Goal: Information Seeking & Learning: Compare options

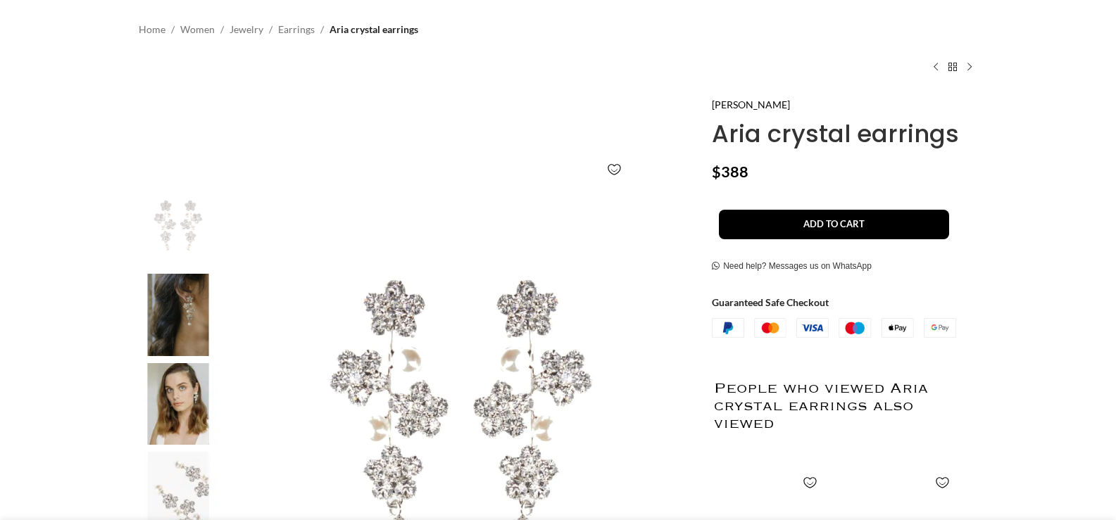
scroll to position [141, 0]
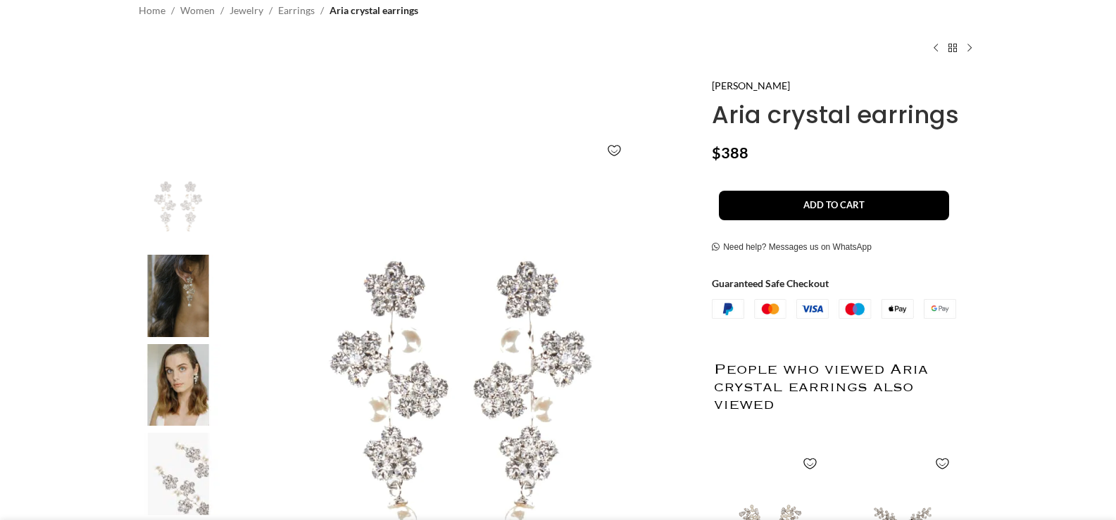
click at [166, 393] on img at bounding box center [178, 385] width 86 height 82
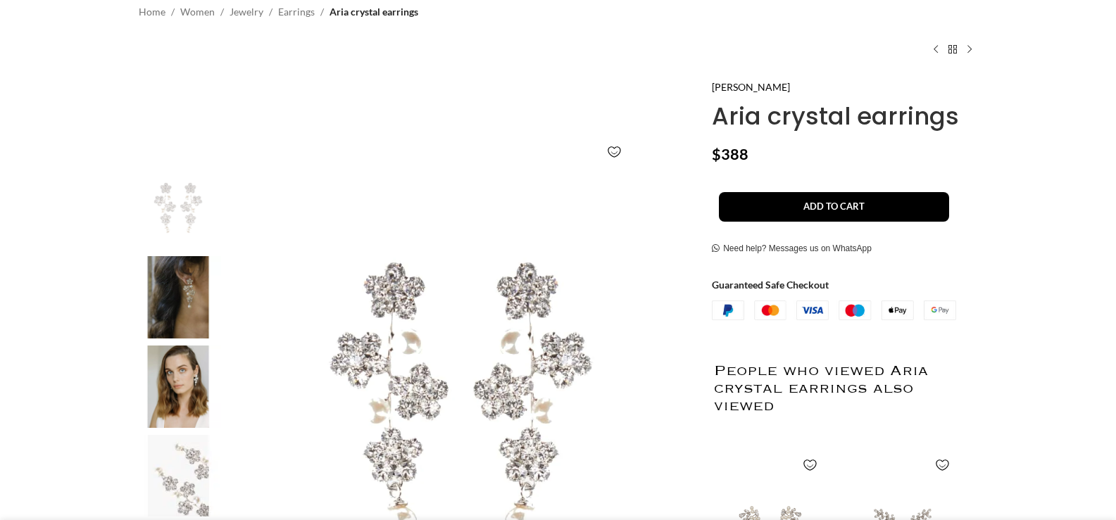
click at [190, 389] on img at bounding box center [178, 387] width 86 height 82
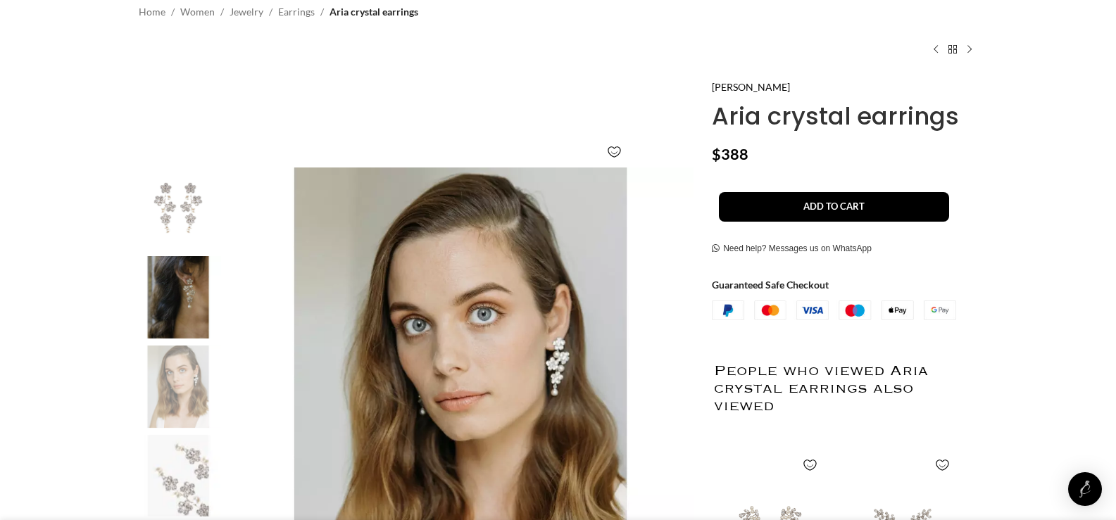
click at [206, 320] on img "2 / 4" at bounding box center [178, 297] width 86 height 82
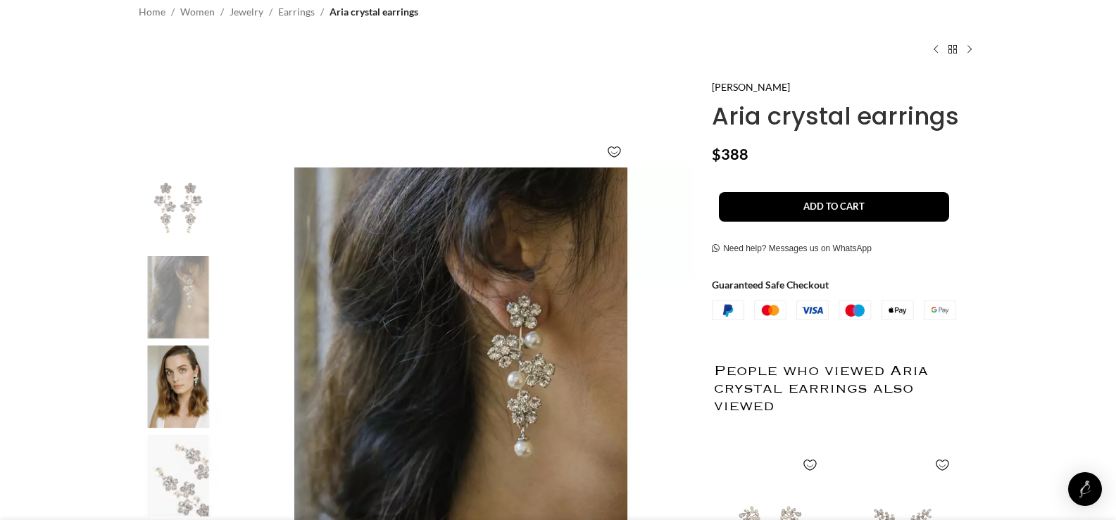
click at [198, 377] on img "3 / 4" at bounding box center [178, 387] width 86 height 82
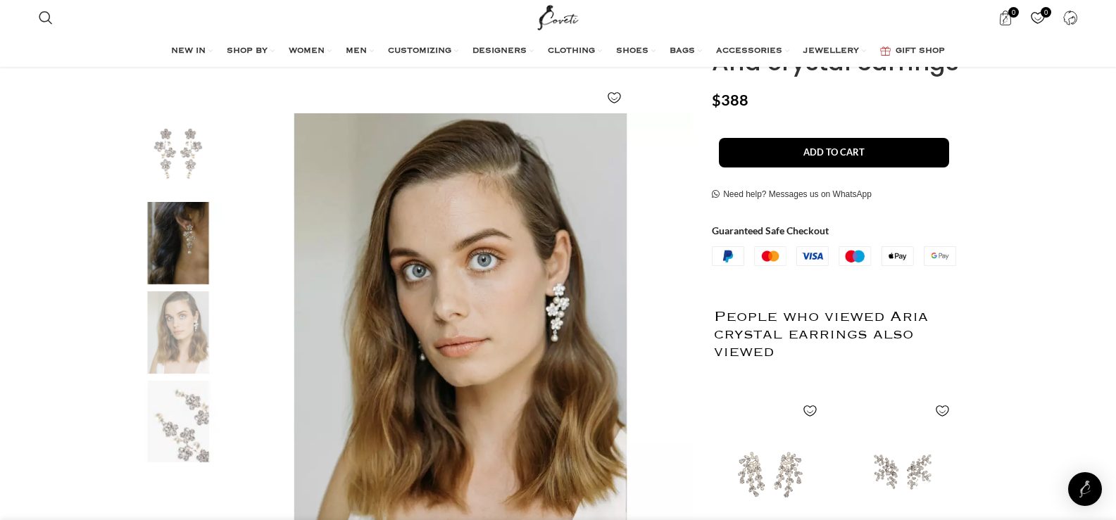
scroll to position [211, 0]
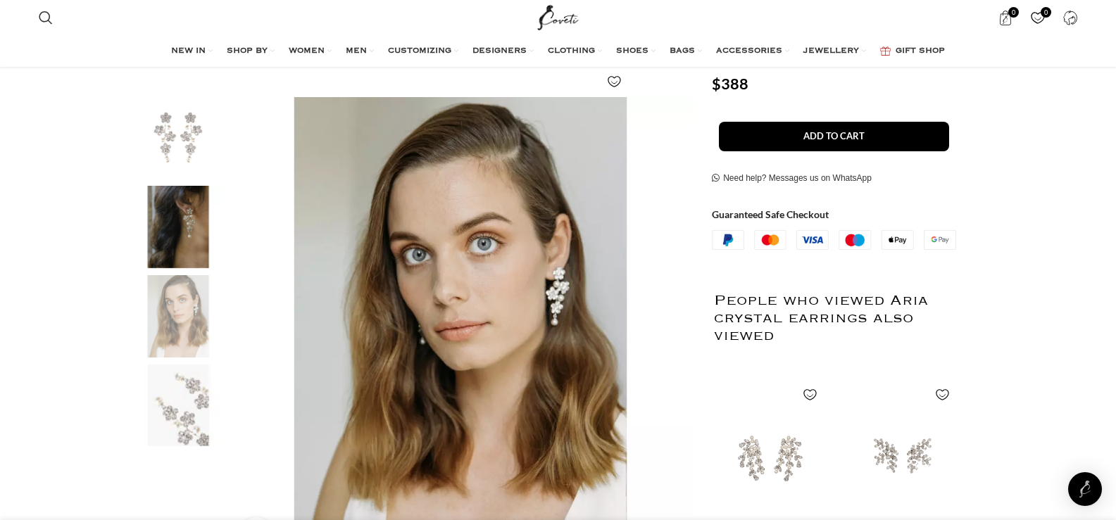
click at [198, 377] on img "4 / 4" at bounding box center [178, 406] width 86 height 82
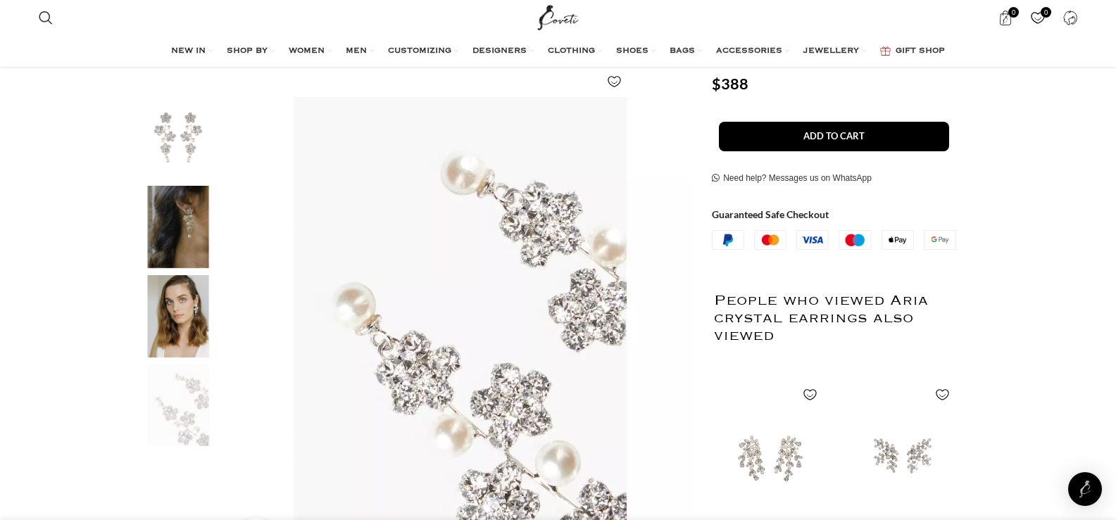
click at [193, 125] on img "1 / 4" at bounding box center [178, 138] width 86 height 82
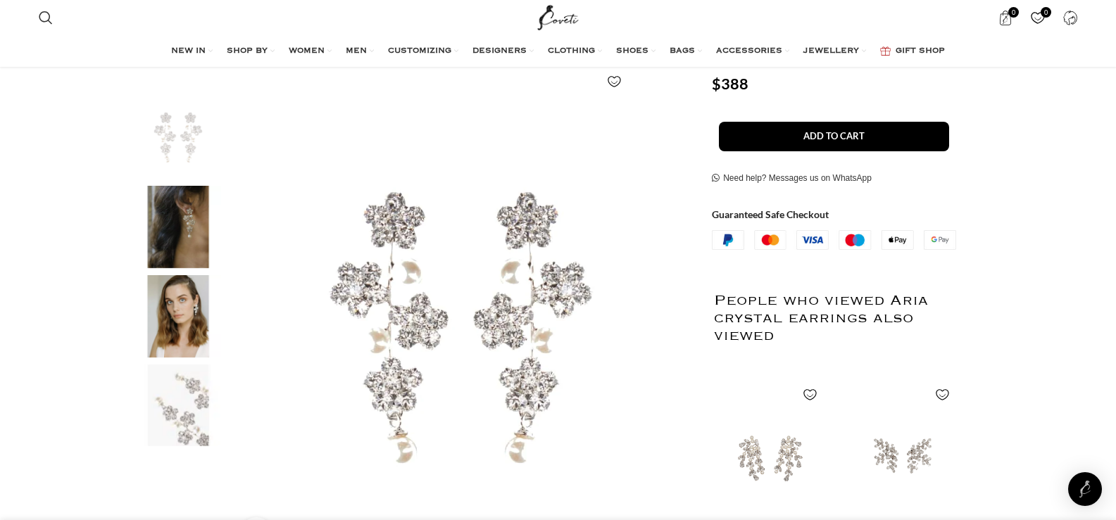
click at [187, 230] on img "2 / 4" at bounding box center [178, 227] width 86 height 82
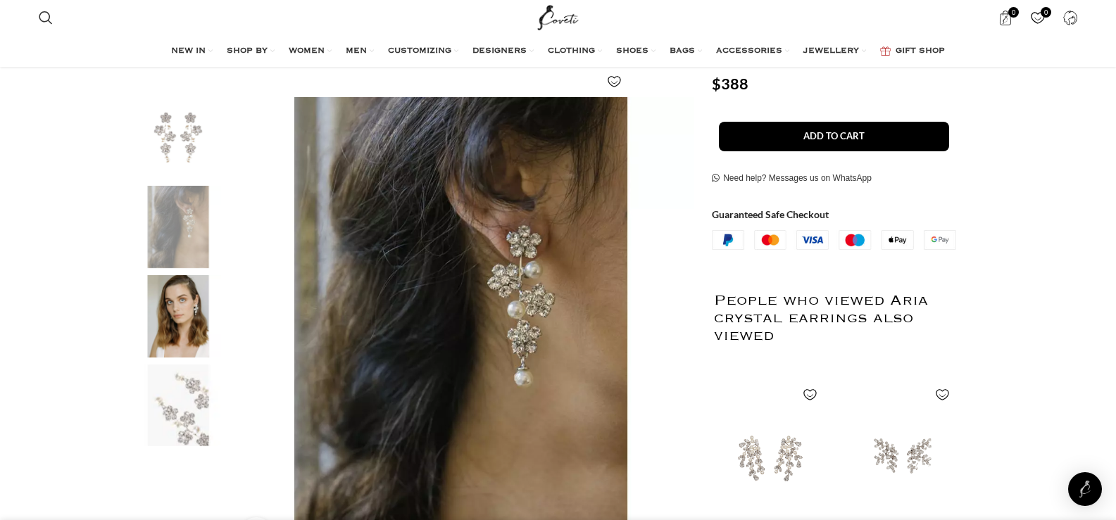
click at [187, 159] on img "1 / 4" at bounding box center [178, 138] width 86 height 82
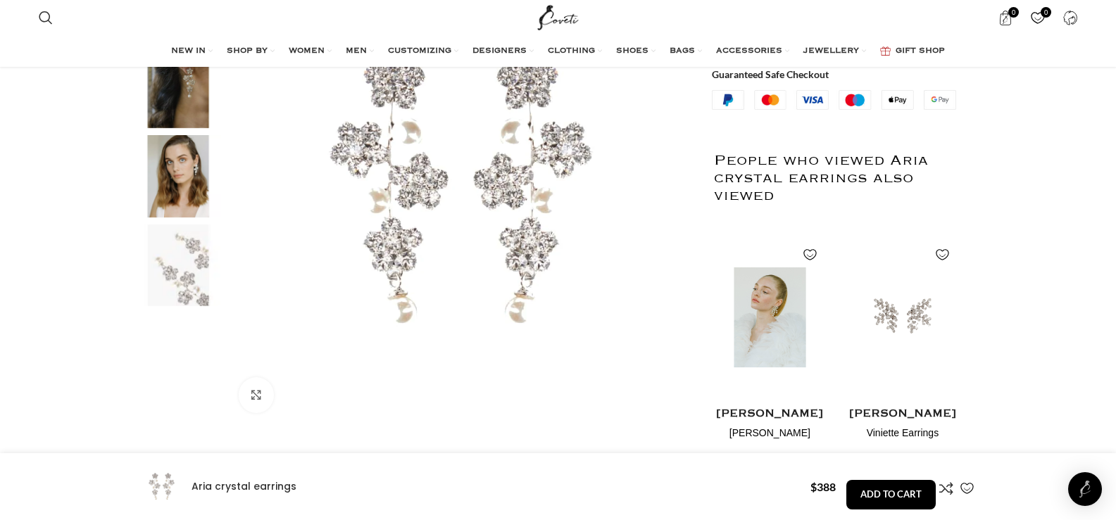
scroll to position [352, 0]
click at [768, 340] on img "1 / 2" at bounding box center [769, 316] width 115 height 174
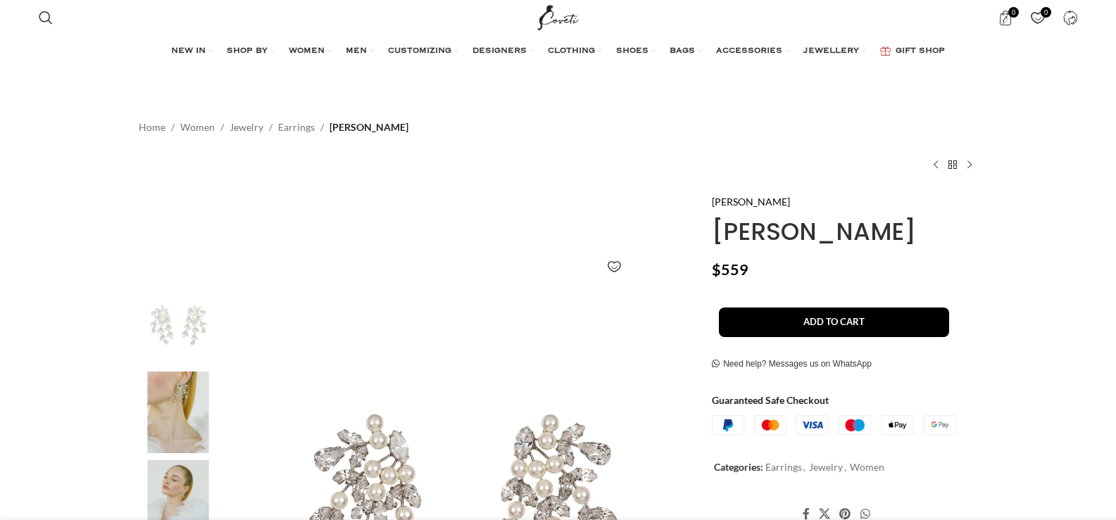
click at [202, 406] on img at bounding box center [178, 413] width 86 height 82
click at [187, 422] on img at bounding box center [178, 413] width 86 height 82
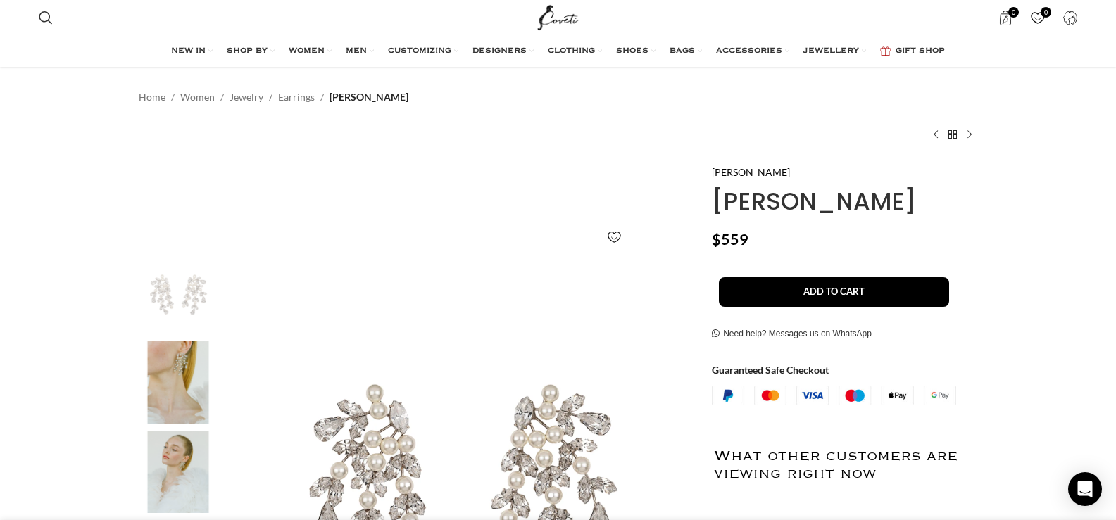
scroll to position [211, 0]
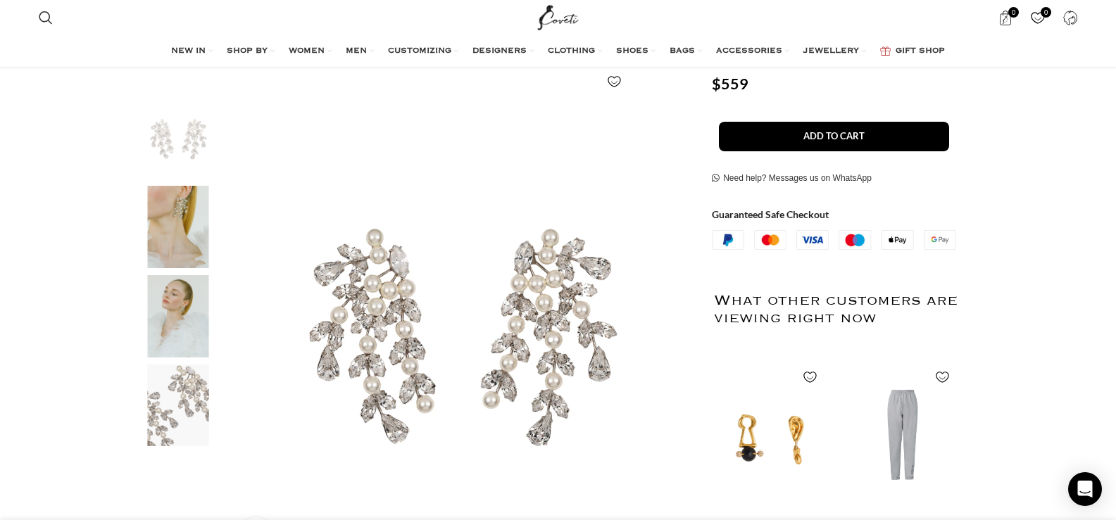
click at [190, 336] on img "3 / 4" at bounding box center [178, 316] width 86 height 82
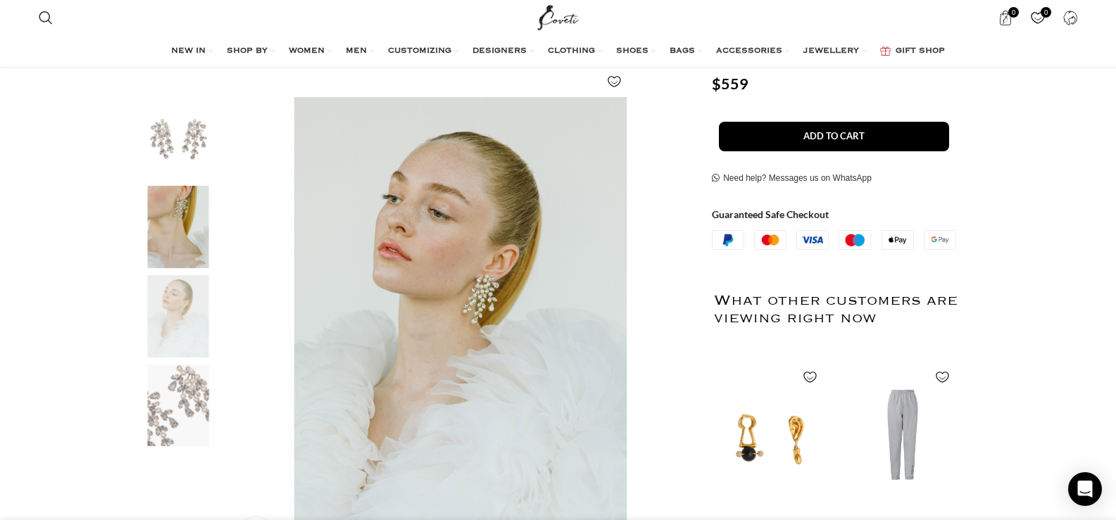
click at [170, 239] on img "2 / 4" at bounding box center [178, 227] width 86 height 82
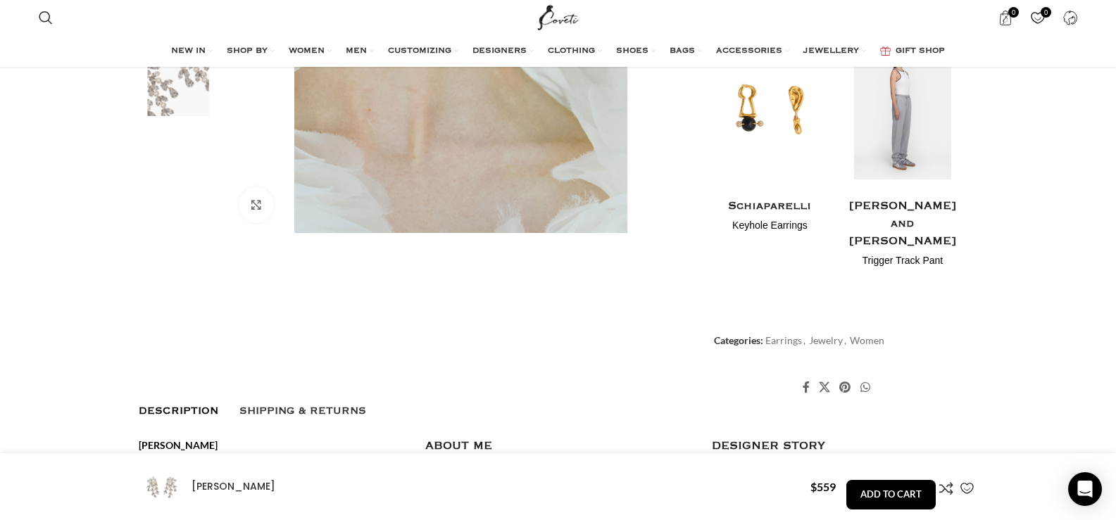
scroll to position [282, 0]
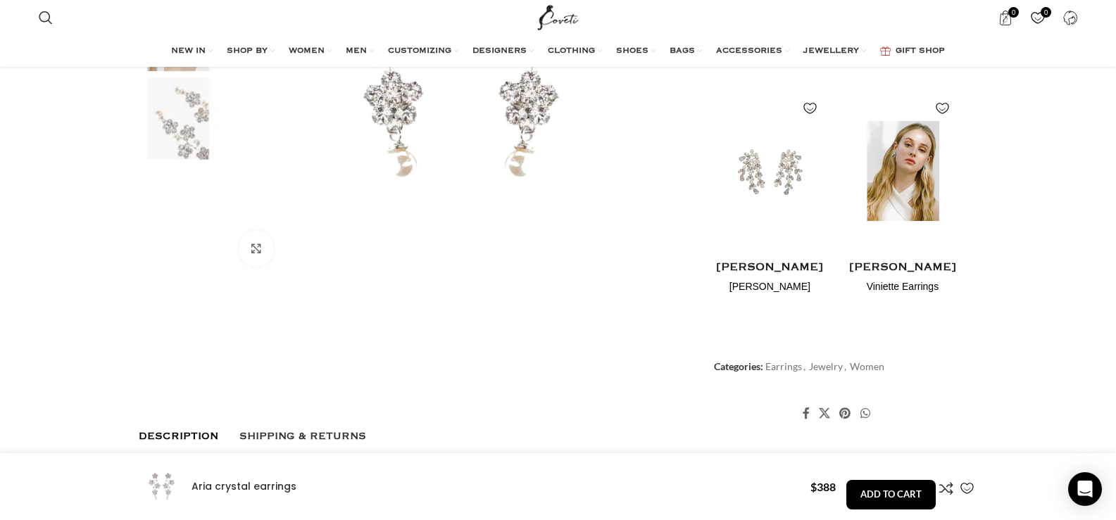
scroll to position [493, 0]
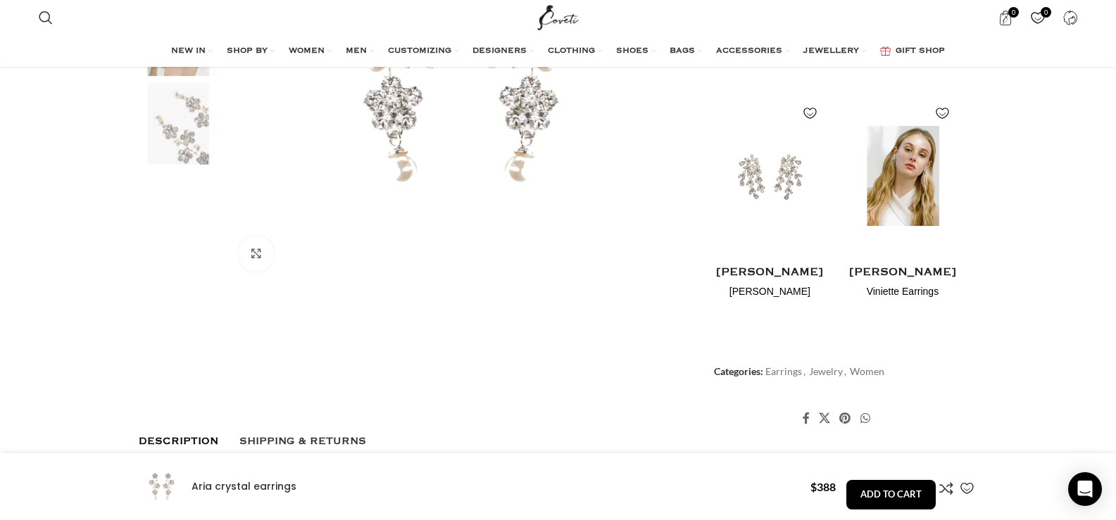
click at [912, 171] on img "2 / 2" at bounding box center [902, 176] width 115 height 174
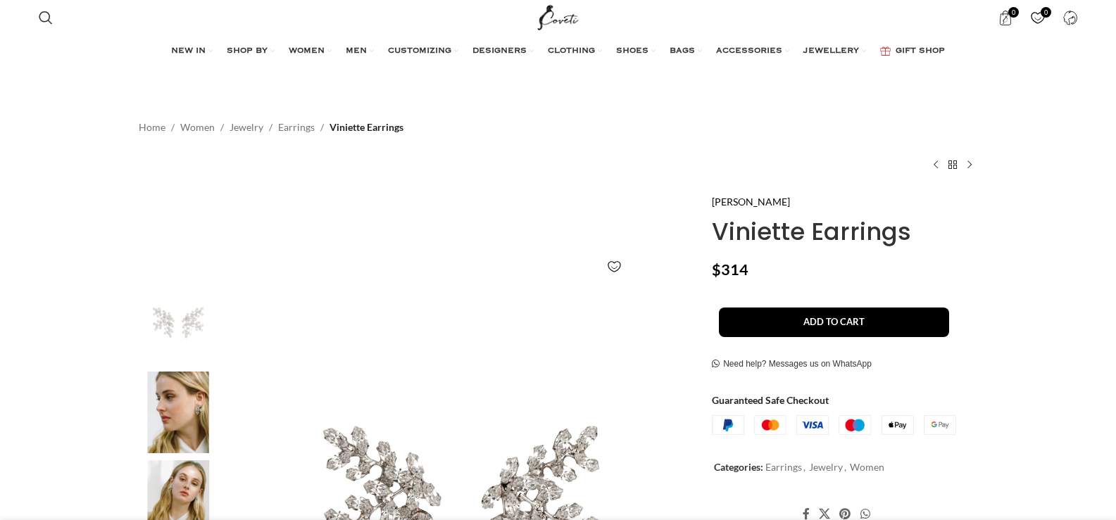
click at [191, 335] on img at bounding box center [178, 323] width 86 height 82
click at [193, 400] on img at bounding box center [178, 413] width 86 height 82
click at [189, 428] on img at bounding box center [178, 413] width 86 height 82
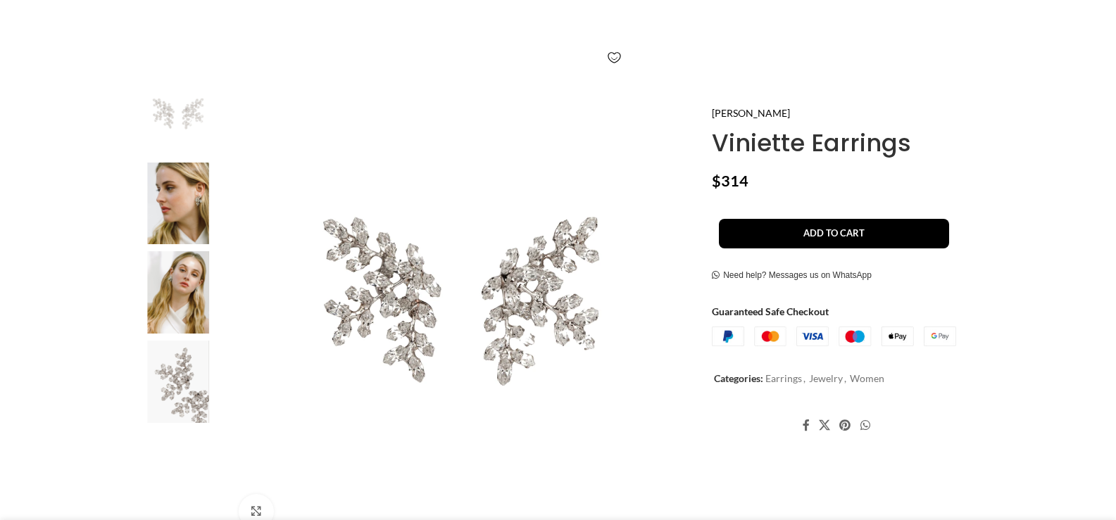
scroll to position [211, 0]
click at [183, 289] on img at bounding box center [178, 290] width 86 height 82
click at [183, 184] on img at bounding box center [178, 201] width 86 height 82
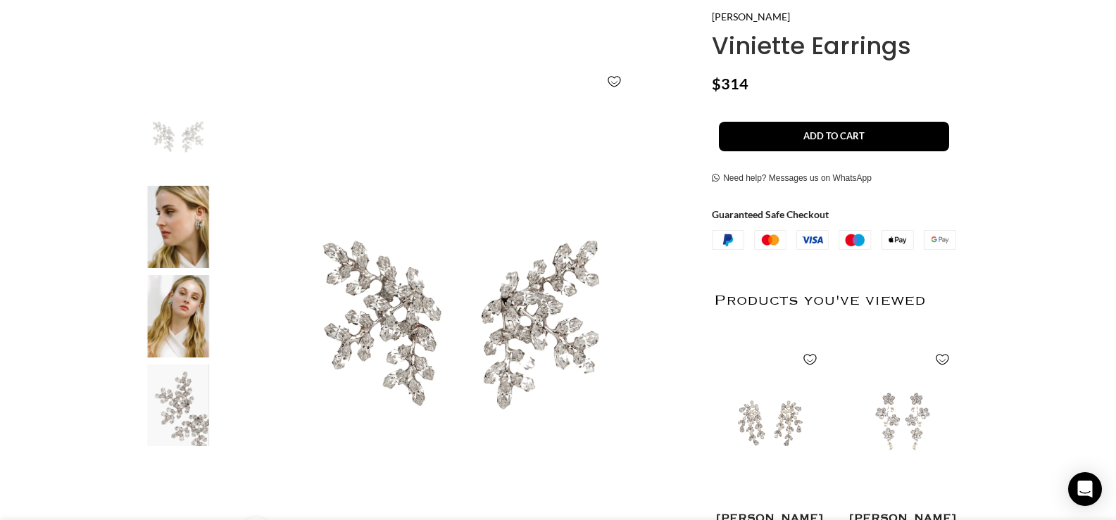
click at [190, 232] on img at bounding box center [178, 227] width 86 height 82
click at [189, 313] on img "3 / 4" at bounding box center [178, 316] width 86 height 82
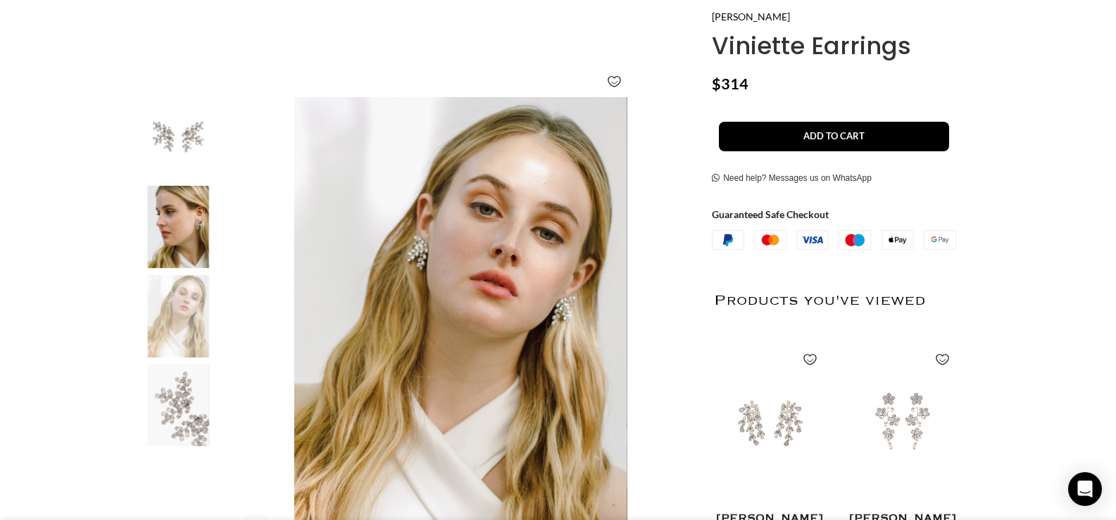
click at [189, 275] on img "3 / 4" at bounding box center [178, 316] width 86 height 82
